Goal: Task Accomplishment & Management: Use online tool/utility

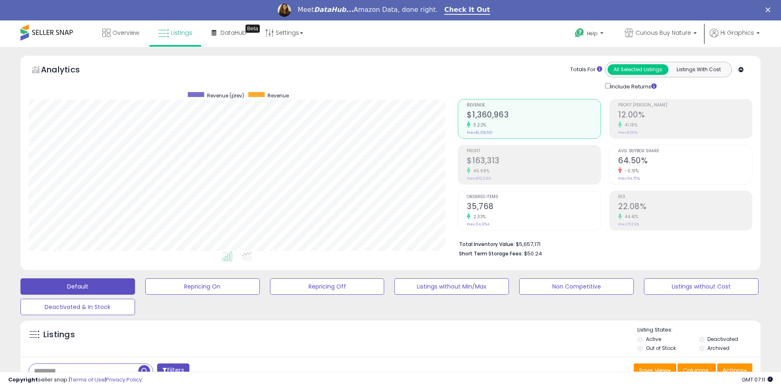
scroll to position [168, 429]
click at [665, 33] on span "Curious Buy Nature" at bounding box center [663, 33] width 56 height 8
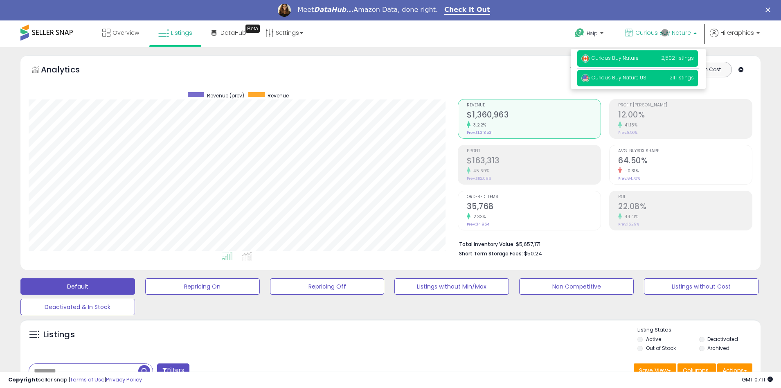
click at [639, 79] on span "Curious Buy Nature US" at bounding box center [613, 77] width 65 height 7
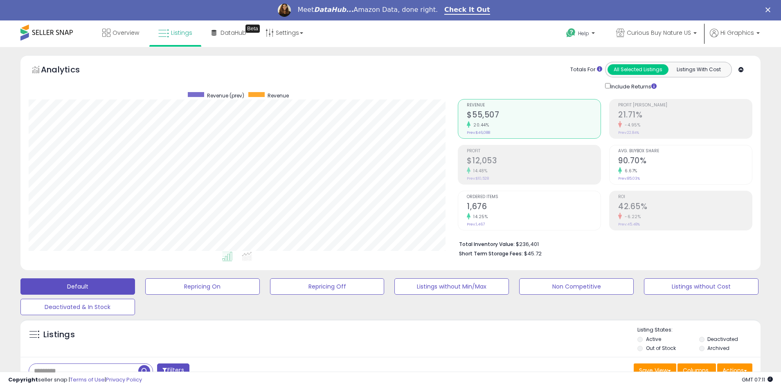
scroll to position [198, 0]
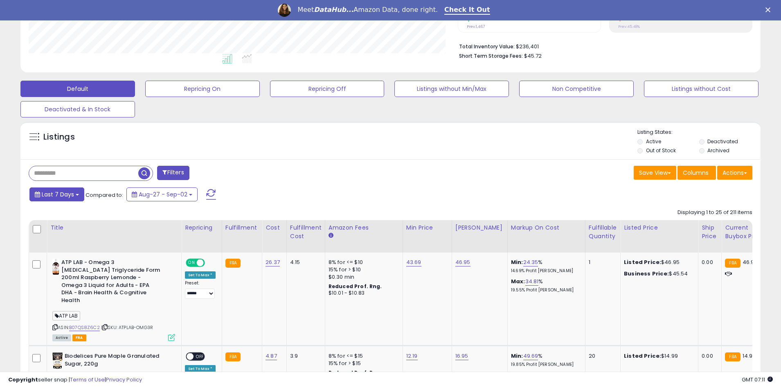
click at [56, 194] on span "Last 7 Days" at bounding box center [58, 194] width 32 height 8
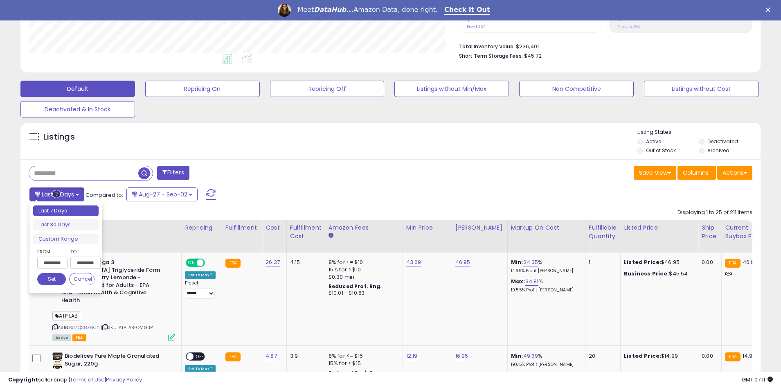
type input "**********"
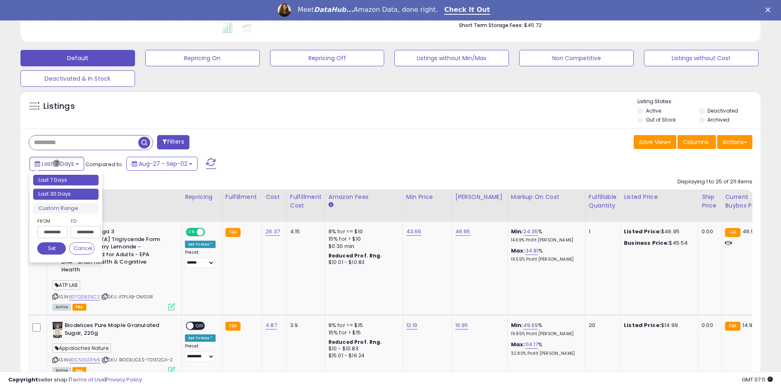
click at [66, 194] on li "Last 30 Days" at bounding box center [65, 194] width 65 height 11
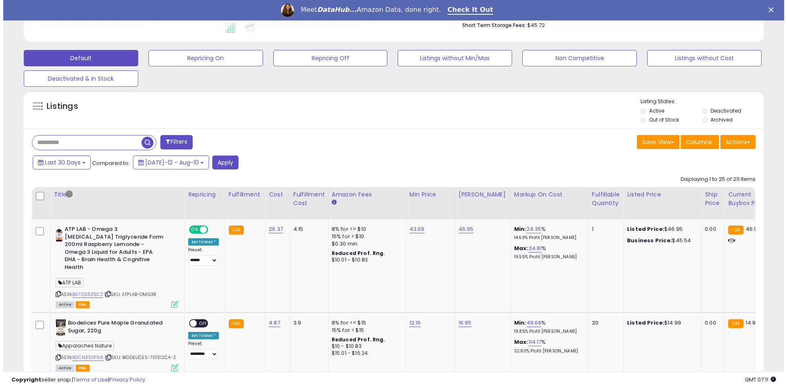
scroll to position [176, 0]
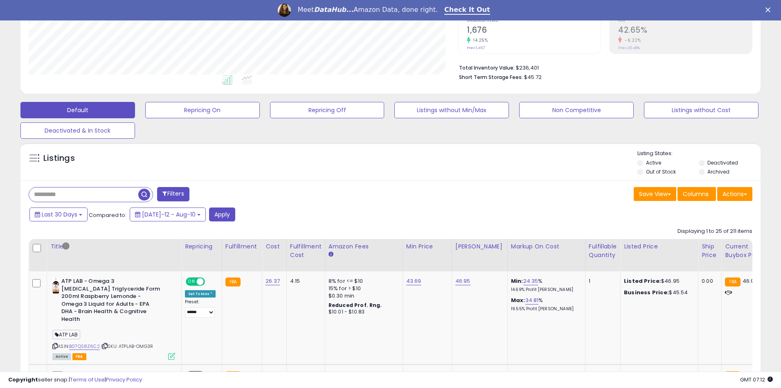
click at [174, 194] on button "Filters" at bounding box center [173, 194] width 32 height 14
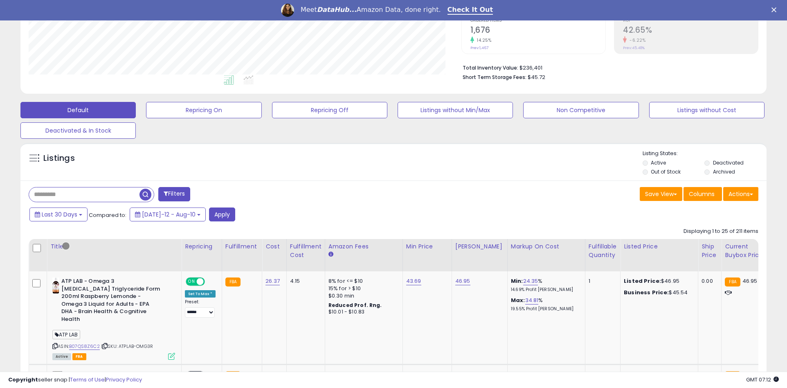
scroll to position [168, 433]
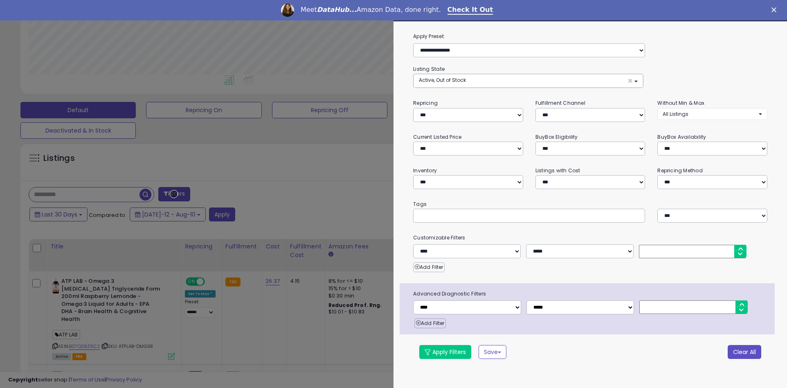
click at [744, 351] on button "Clear All" at bounding box center [745, 352] width 34 height 14
select select "*"
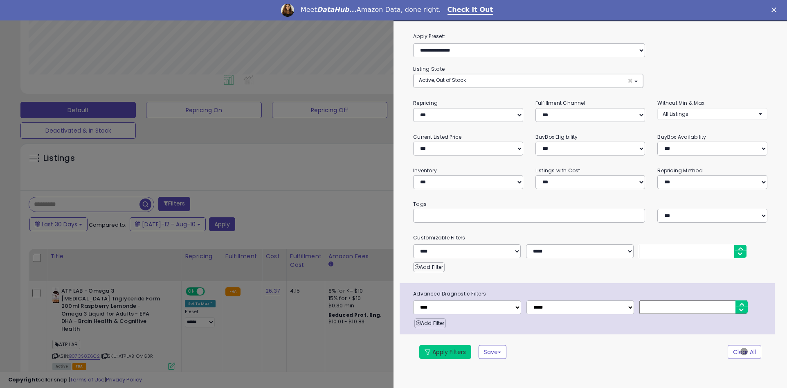
click at [445, 351] on button "Apply Filters" at bounding box center [445, 352] width 52 height 14
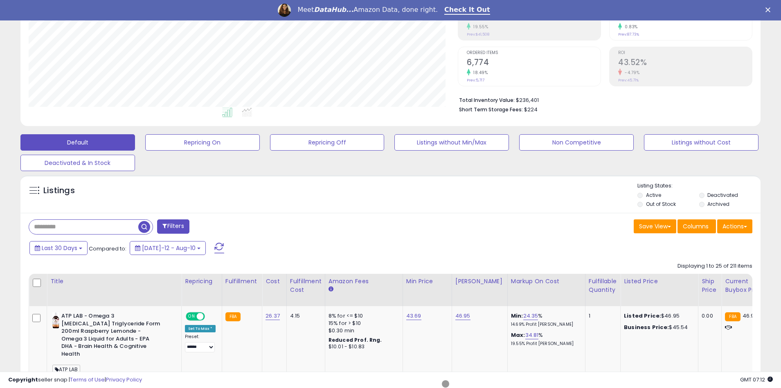
scroll to position [176, 0]
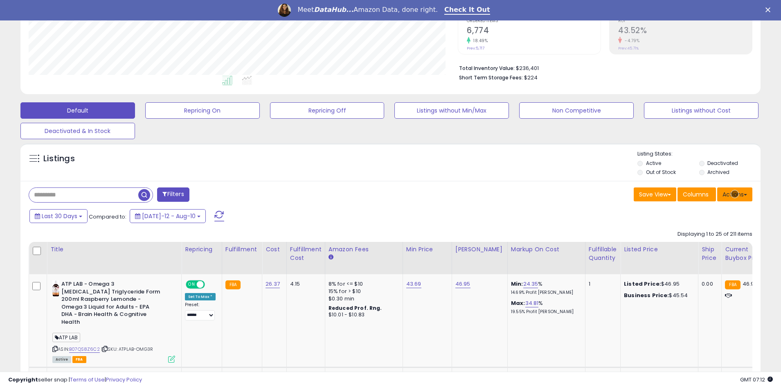
click at [735, 194] on button "Actions" at bounding box center [734, 194] width 35 height 14
click at [701, 246] on link "Export All Columns" at bounding box center [701, 246] width 90 height 13
